Goal: Transaction & Acquisition: Register for event/course

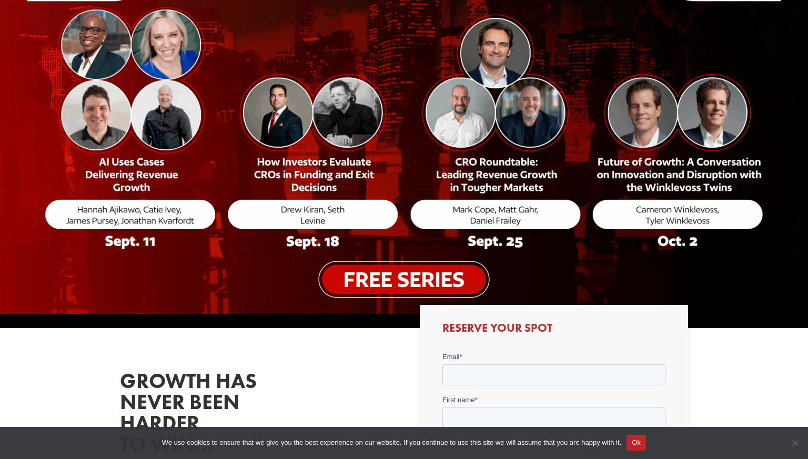
scroll to position [187, 0]
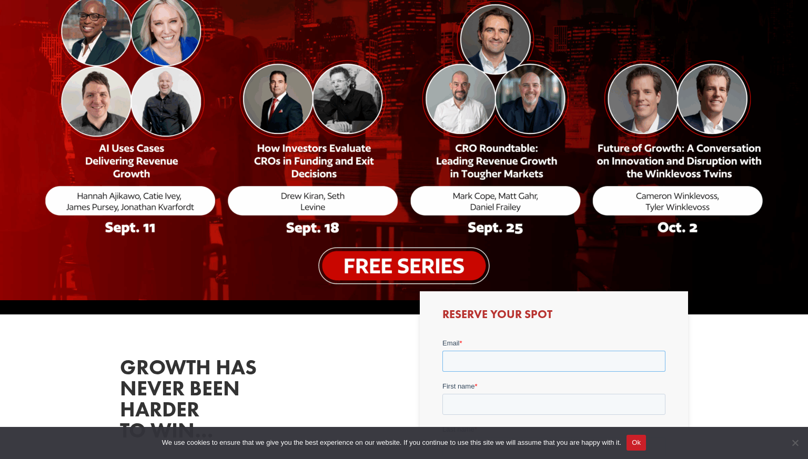
click at [491, 358] on input "Email *" at bounding box center [553, 361] width 223 height 21
type input "M"
type input "[EMAIL_ADDRESS][DOMAIN_NAME]"
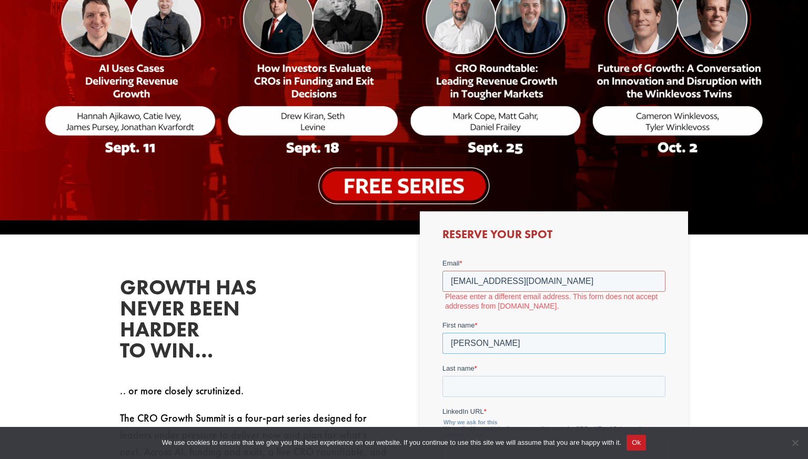
scroll to position [274, 0]
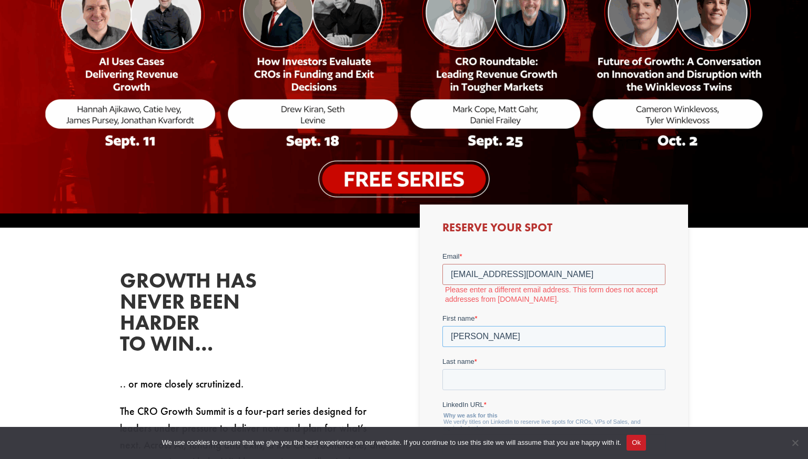
type input "[PERSON_NAME]"
drag, startPoint x: 566, startPoint y: 270, endPoint x: 477, endPoint y: 274, distance: 89.0
click at [477, 274] on input "[EMAIL_ADDRESS][DOMAIN_NAME]" at bounding box center [553, 274] width 223 height 21
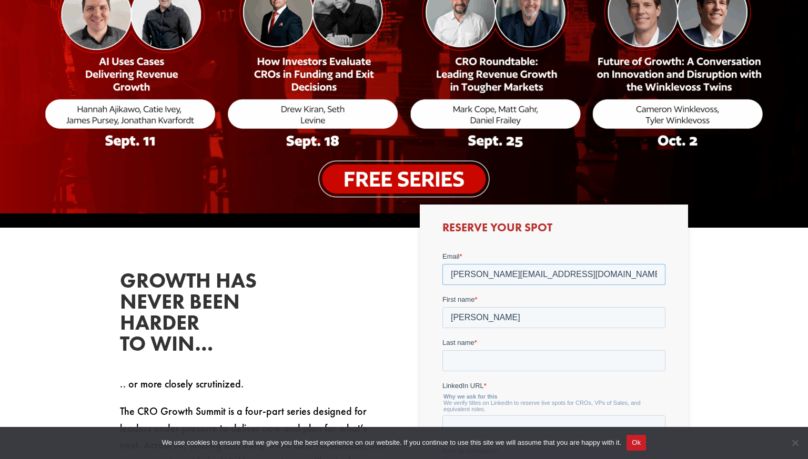
type input "[PERSON_NAME][EMAIL_ADDRESS][DOMAIN_NAME]"
drag, startPoint x: 476, startPoint y: 316, endPoint x: 436, endPoint y: 315, distance: 40.0
click html "Email * [PERSON_NAME][EMAIL_ADDRESS][DOMAIN_NAME] First name * [PERSON_NAME] La…"
type input "[PERSON_NAME]"
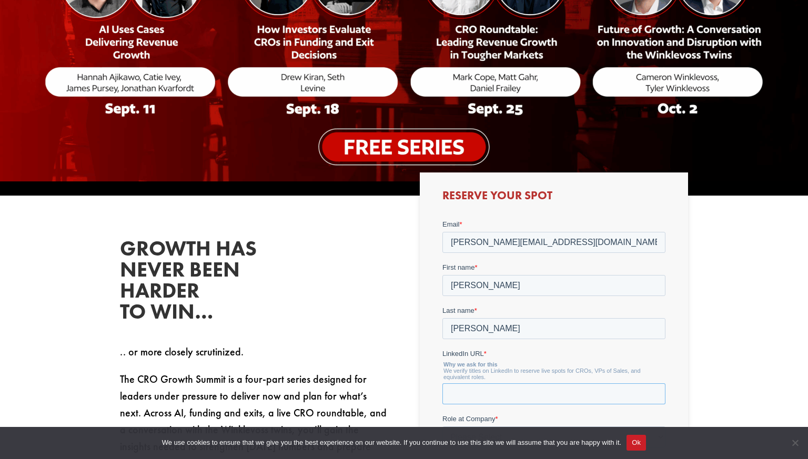
scroll to position [372, 0]
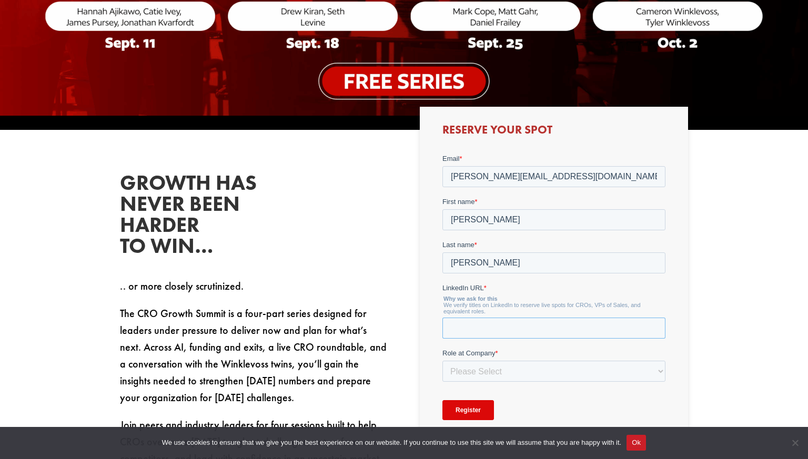
click at [469, 323] on input "LinkedIn URL *" at bounding box center [553, 328] width 223 height 21
click at [464, 325] on input "LinkedIn URL *" at bounding box center [553, 328] width 223 height 21
paste input "[URL][DOMAIN_NAME]"
type input "[URL][DOMAIN_NAME]"
click at [468, 371] on select "Please Select C-Level (CRO, CSO, etc) Senior Leadership (VP of Sales, VP of Ena…" at bounding box center [553, 371] width 223 height 21
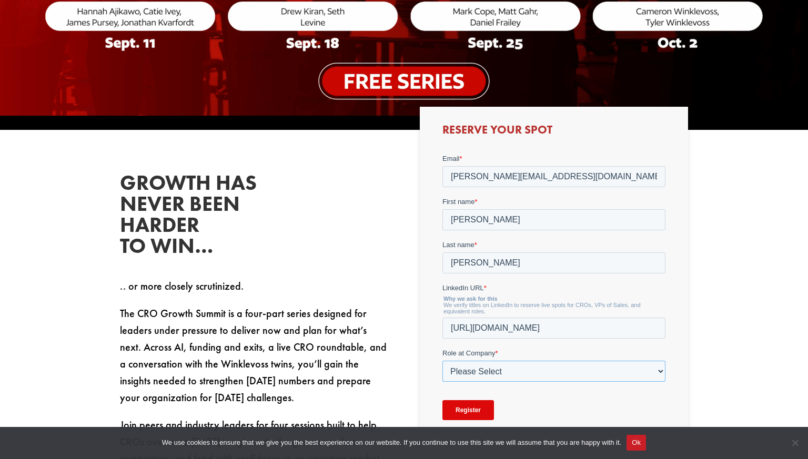
select select "C-Level (CRO, CSO, etc)"
click at [442, 361] on select "Please Select C-Level (CRO, CSO, etc) Senior Leadership (VP of Sales, VP of Ena…" at bounding box center [553, 371] width 223 height 21
click at [707, 364] on div "Growth has never been harder to win… .. or more closely scrutinized. The CRO Gr…" at bounding box center [404, 336] width 808 height 412
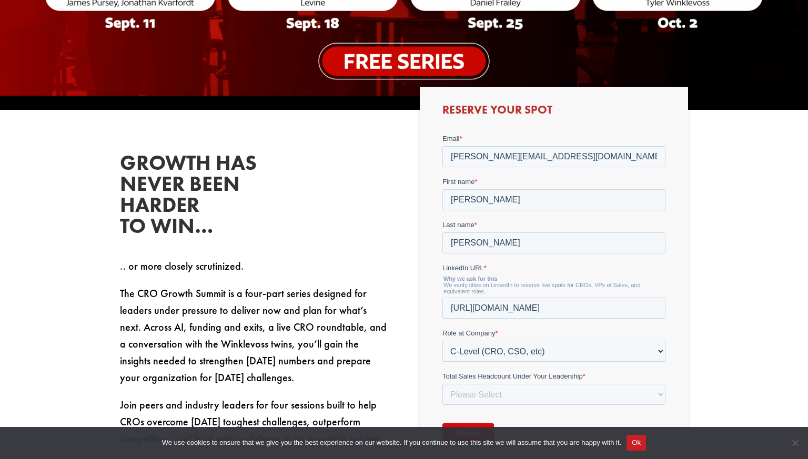
scroll to position [398, 0]
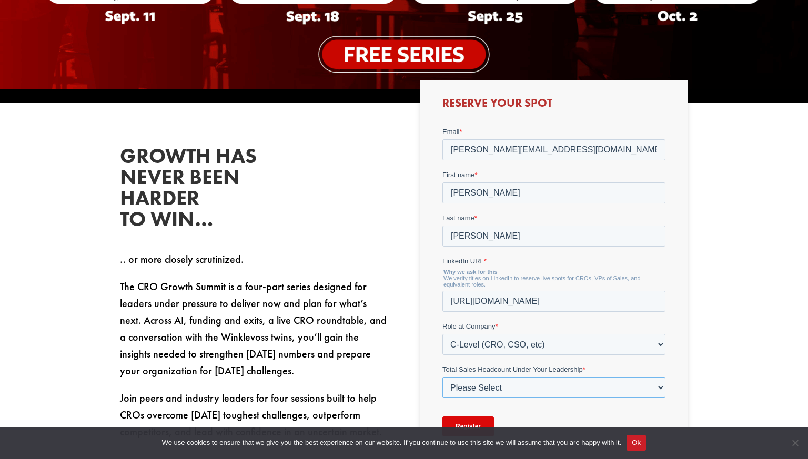
click at [559, 395] on select "Please Select Just Me 1-9 [PHONE_NUMBER] [PHONE_NUMBER]+" at bounding box center [553, 387] width 223 height 21
select select "20-49"
click at [442, 377] on select "Please Select Just Me 1-9 [PHONE_NUMBER] [PHONE_NUMBER]+" at bounding box center [553, 387] width 223 height 21
click at [771, 382] on div "Growth has never been harder to win… .. or more closely scrutinized. The CRO Gr…" at bounding box center [404, 309] width 808 height 412
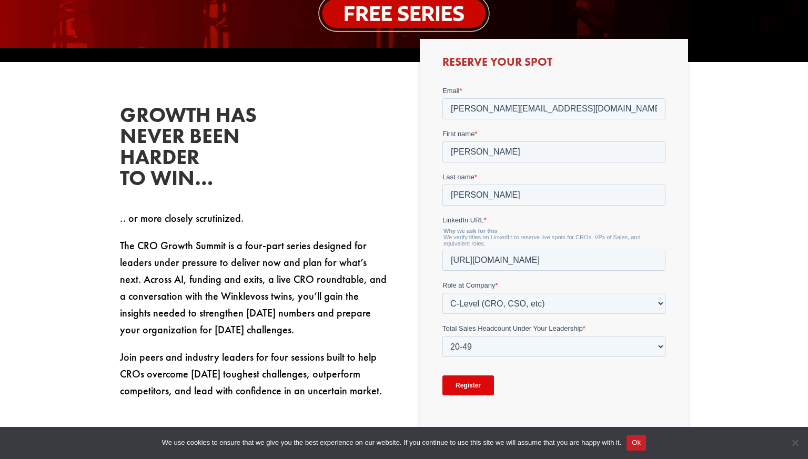
click at [470, 387] on input "Register" at bounding box center [468, 386] width 52 height 20
